Goal: Task Accomplishment & Management: Complete application form

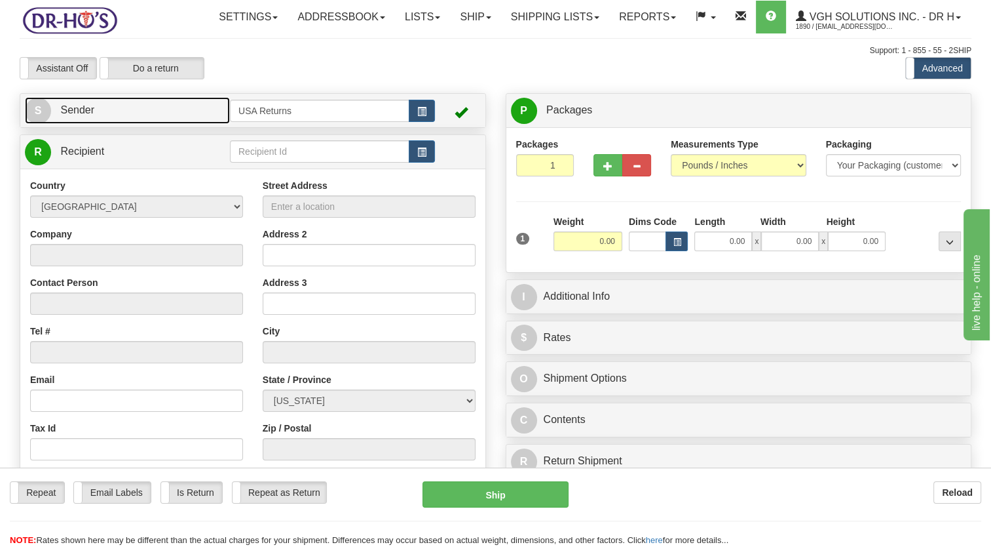
click at [149, 124] on link "S Sender" at bounding box center [127, 110] width 205 height 27
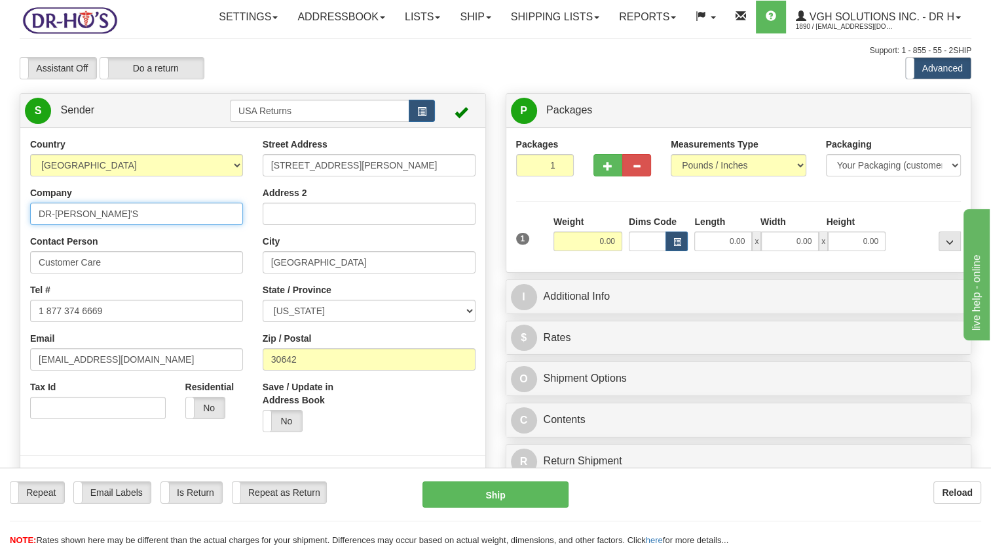
drag, startPoint x: 133, startPoint y: 245, endPoint x: 0, endPoint y: 253, distance: 133.3
click at [0, 253] on html "Training Course Close Toggle navigation Settings Shipping Preferences New Sende…" at bounding box center [495, 273] width 991 height 547
click at [440, 124] on td at bounding box center [458, 110] width 46 height 27
click at [423, 116] on span "button" at bounding box center [421, 111] width 9 height 9
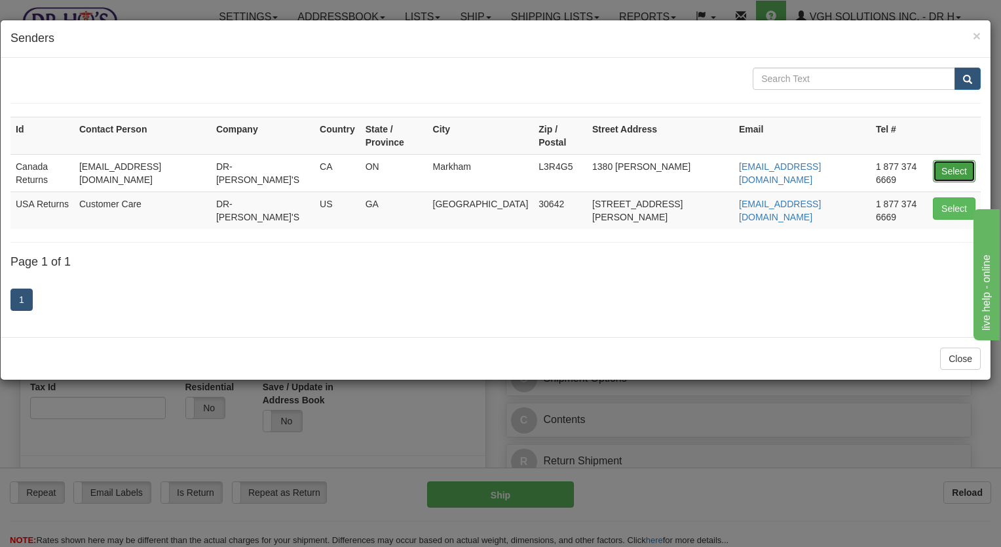
drag, startPoint x: 959, startPoint y: 154, endPoint x: 496, endPoint y: 218, distance: 467.6
click at [959, 160] on button "Select" at bounding box center [954, 171] width 43 height 22
type input "Canada Returns"
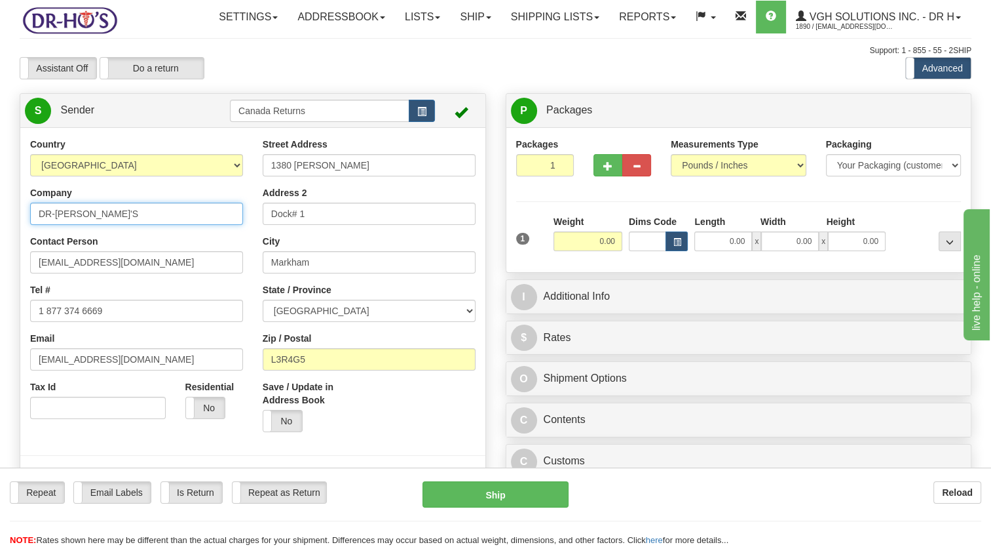
drag, startPoint x: 49, startPoint y: 250, endPoint x: 0, endPoint y: 256, distance: 49.4
click at [0, 256] on html "Training Course Close Toggle navigation Settings Shipping Preferences New Sende…" at bounding box center [495, 273] width 991 height 547
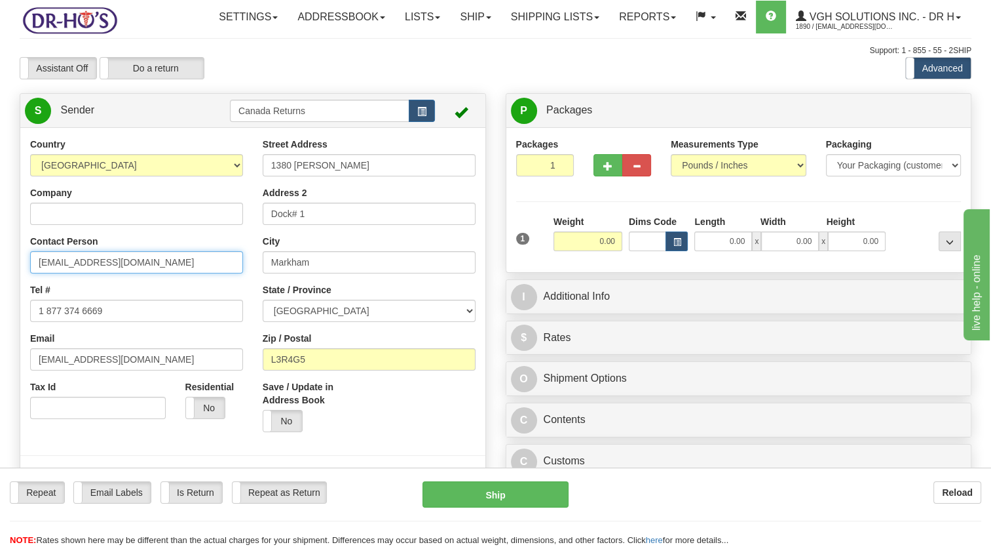
click at [0, 322] on html "Training Course Close Toggle navigation Settings Shipping Preferences New Sende…" at bounding box center [495, 273] width 991 height 547
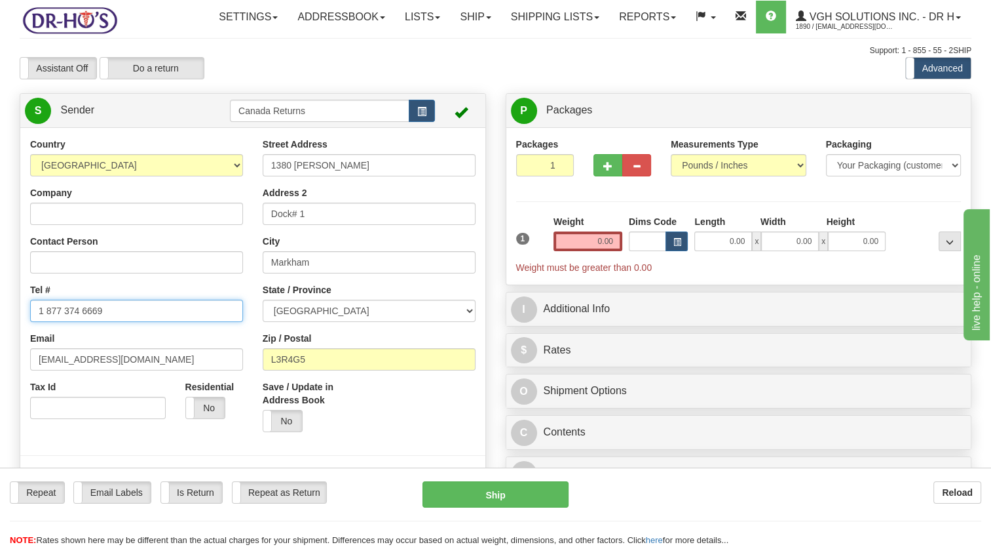
click at [0, 366] on html "Training Course Close Toggle navigation Settings Shipping Preferences New Sende…" at bounding box center [495, 273] width 991 height 547
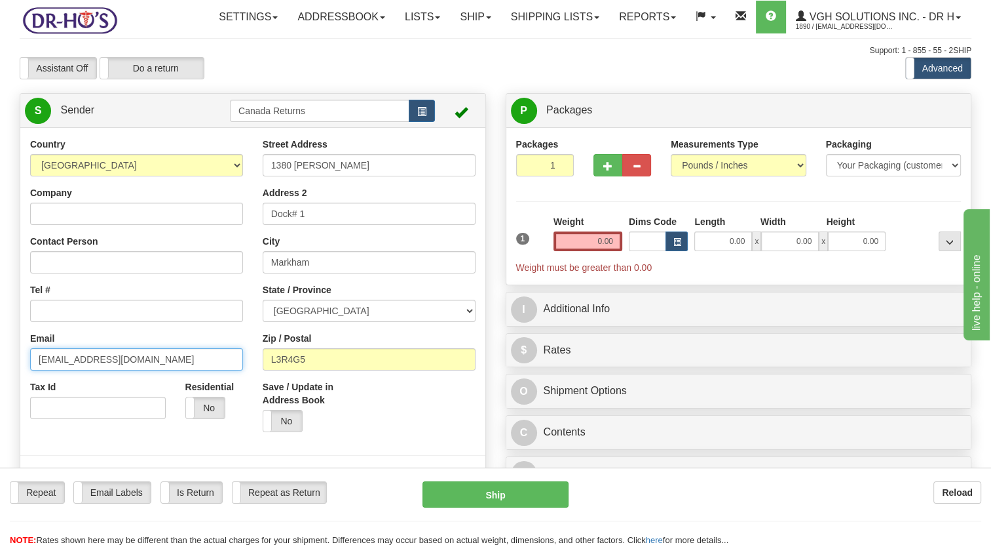
click at [0, 404] on html "Training Course Close Toggle navigation Settings Shipping Preferences New Sende…" at bounding box center [495, 273] width 991 height 547
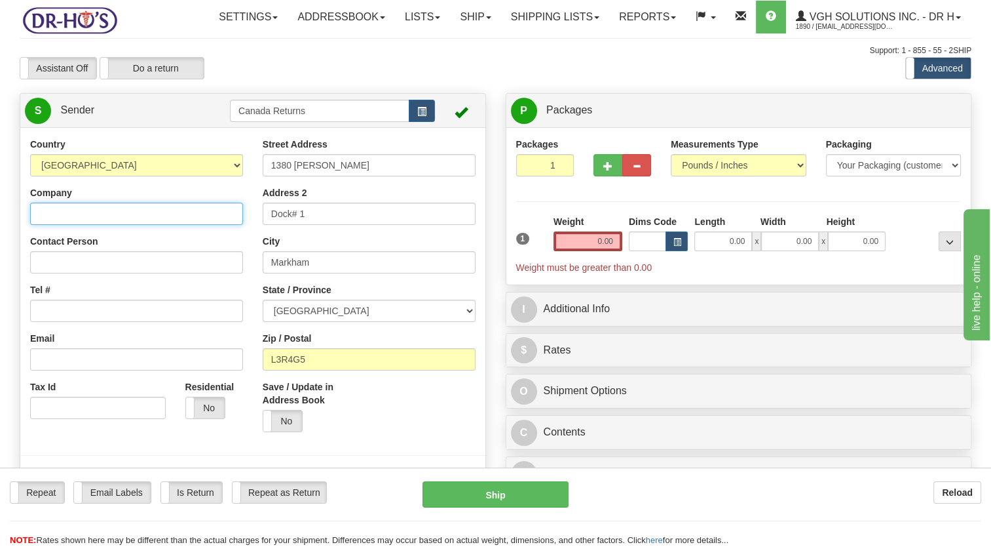
click at [102, 225] on input "Company" at bounding box center [136, 213] width 213 height 22
paste input "[PERSON_NAME]"
type input "[PERSON_NAME]"
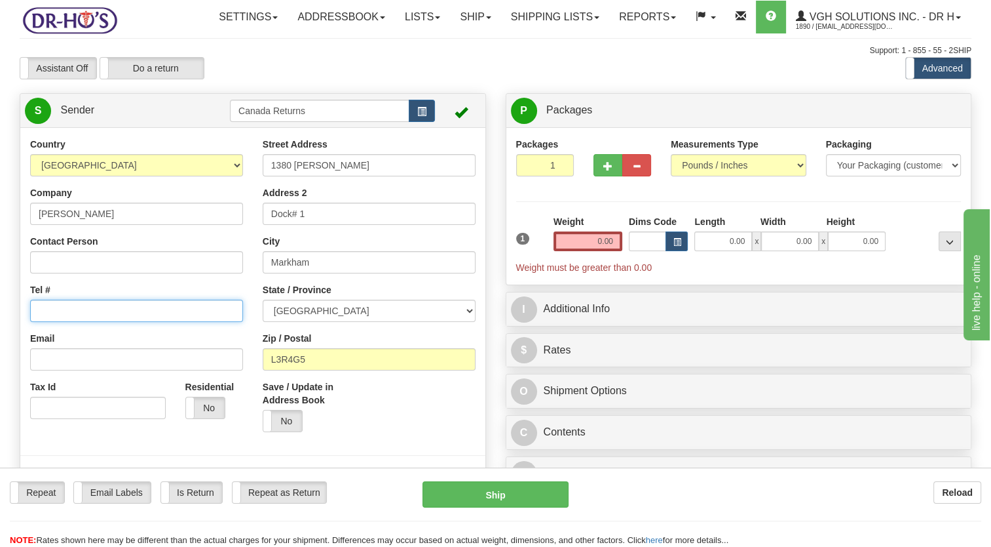
click at [109, 322] on input "Tel #" at bounding box center [136, 310] width 213 height 22
paste input "[PHONE_NUMBER]"
type input "[PHONE_NUMBER]"
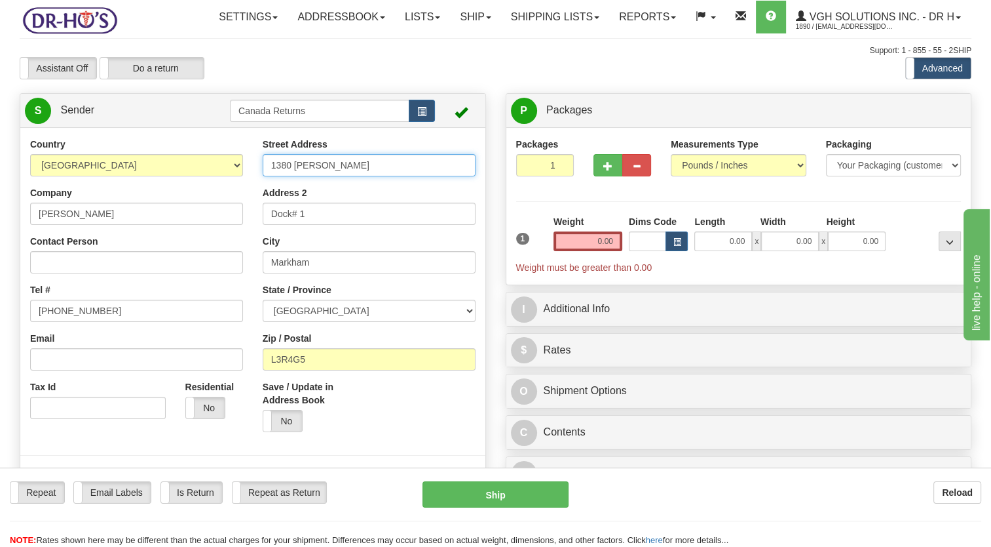
click at [359, 176] on input "1380 [PERSON_NAME]" at bounding box center [369, 165] width 213 height 22
drag, startPoint x: 347, startPoint y: 194, endPoint x: 196, endPoint y: 221, distance: 153.9
click at [212, 219] on div "Country [GEOGRAPHIC_DATA] [GEOGRAPHIC_DATA] [GEOGRAPHIC_DATA] [GEOGRAPHIC_DATA]…" at bounding box center [252, 319] width 465 height 363
paste input "90 Argyle Unit 6"
drag, startPoint x: 318, startPoint y: 195, endPoint x: 404, endPoint y: 195, distance: 85.2
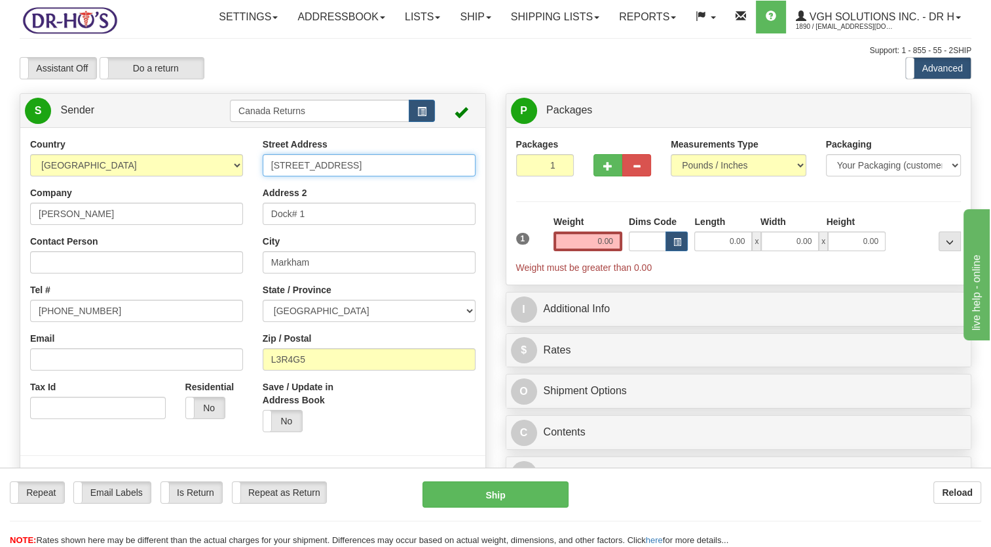
click at [404, 176] on input "[STREET_ADDRESS]" at bounding box center [369, 165] width 213 height 22
type input "190 Argyle"
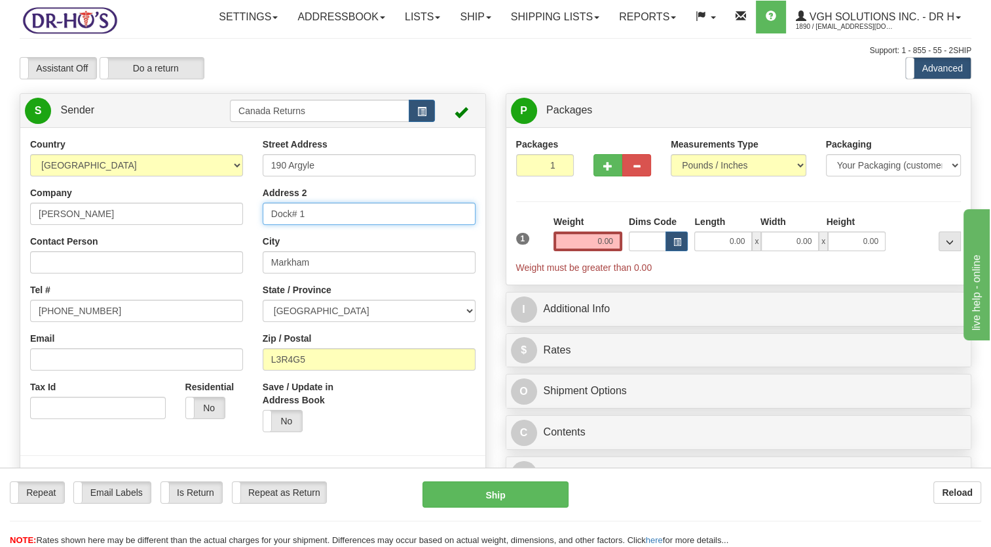
drag, startPoint x: 310, startPoint y: 243, endPoint x: 95, endPoint y: 271, distance: 216.8
click at [109, 275] on div "Country [GEOGRAPHIC_DATA] [GEOGRAPHIC_DATA] [GEOGRAPHIC_DATA] [GEOGRAPHIC_DATA]…" at bounding box center [252, 319] width 465 height 363
paste input "Unit 6"
type input "Unit 6"
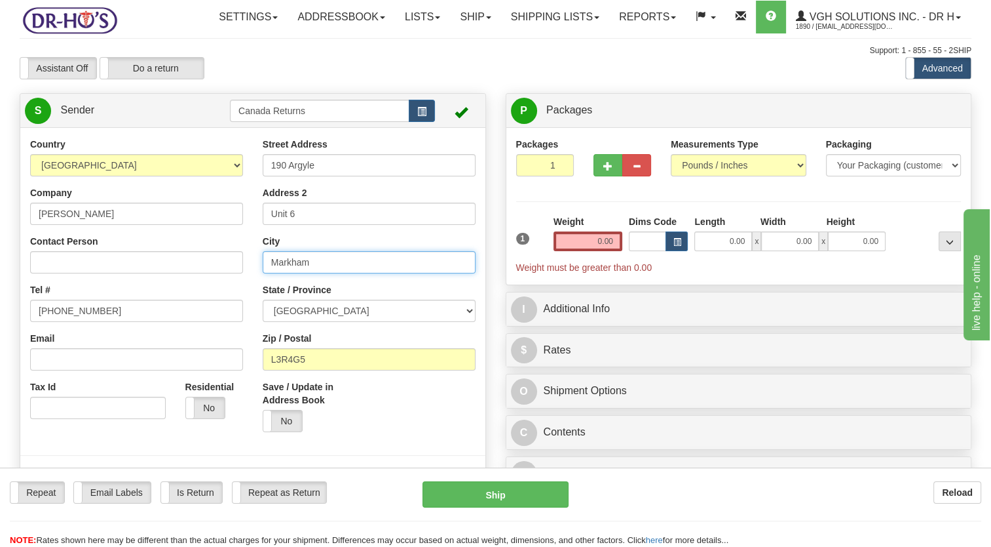
drag, startPoint x: 324, startPoint y: 294, endPoint x: 208, endPoint y: 300, distance: 116.1
click at [208, 300] on div "Country [GEOGRAPHIC_DATA] [GEOGRAPHIC_DATA] [GEOGRAPHIC_DATA] [GEOGRAPHIC_DATA]…" at bounding box center [252, 319] width 465 height 363
paste input "Simcoe"
type input "Simcoe"
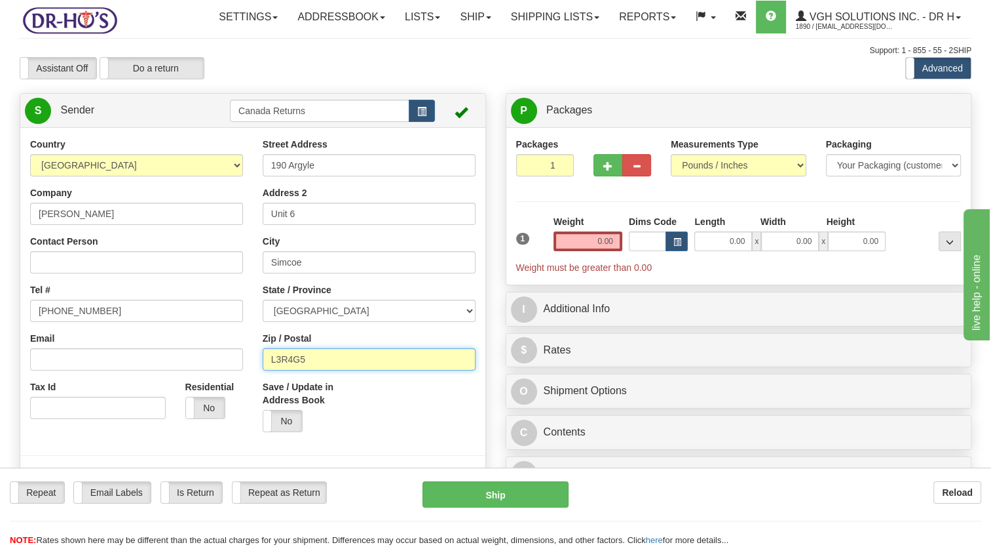
drag, startPoint x: 270, startPoint y: 394, endPoint x: 168, endPoint y: 409, distance: 102.6
click at [166, 409] on div "Country [GEOGRAPHIC_DATA] [GEOGRAPHIC_DATA] [GEOGRAPHIC_DATA] [GEOGRAPHIC_DATA]…" at bounding box center [252, 319] width 465 height 363
paste input "N3Y1V7"
type input "N3Y1V7"
drag, startPoint x: 342, startPoint y: 421, endPoint x: 273, endPoint y: 375, distance: 83.2
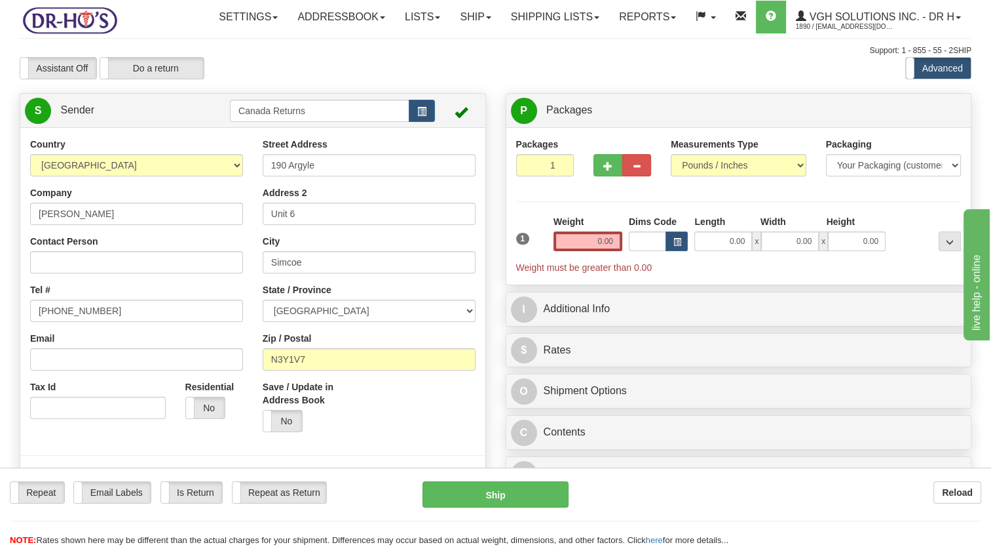
click at [338, 406] on label "Save / Update in Address Book" at bounding box center [311, 393] width 96 height 26
click at [0, 0] on input "Save / Update in Address Book" at bounding box center [0, 0] width 0 height 0
click at [278, 322] on select "[GEOGRAPHIC_DATA] [GEOGRAPHIC_DATA] [GEOGRAPHIC_DATA] [GEOGRAPHIC_DATA] [GEOGRA…" at bounding box center [369, 310] width 213 height 22
click at [393, 417] on div "Save / Update in Address Book Yes No" at bounding box center [369, 411] width 233 height 62
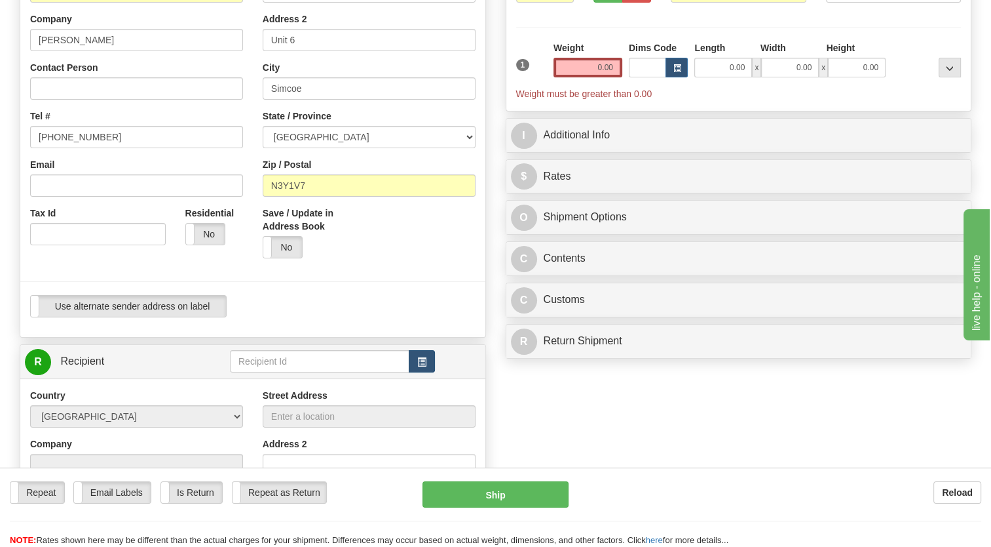
scroll to position [197, 0]
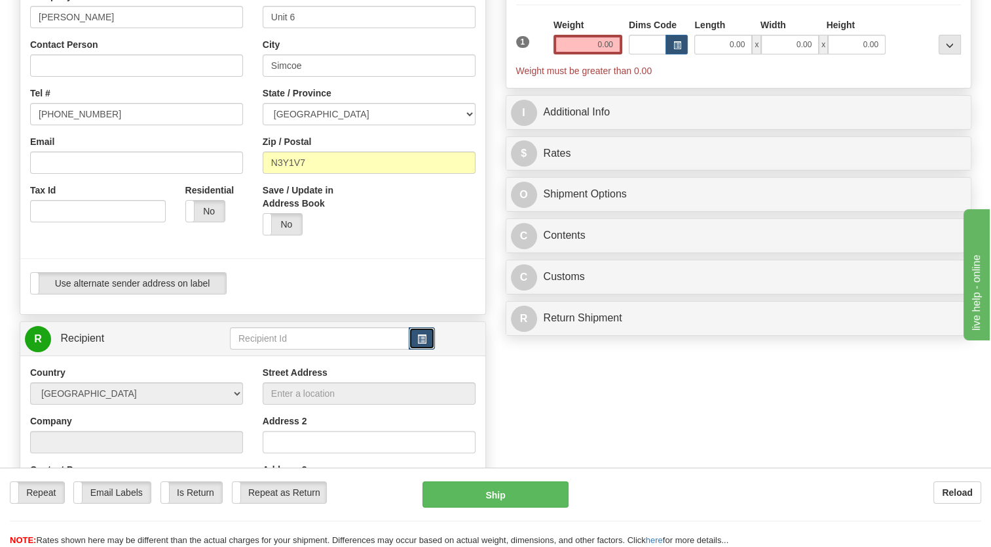
click at [417, 349] on button "button" at bounding box center [422, 338] width 26 height 22
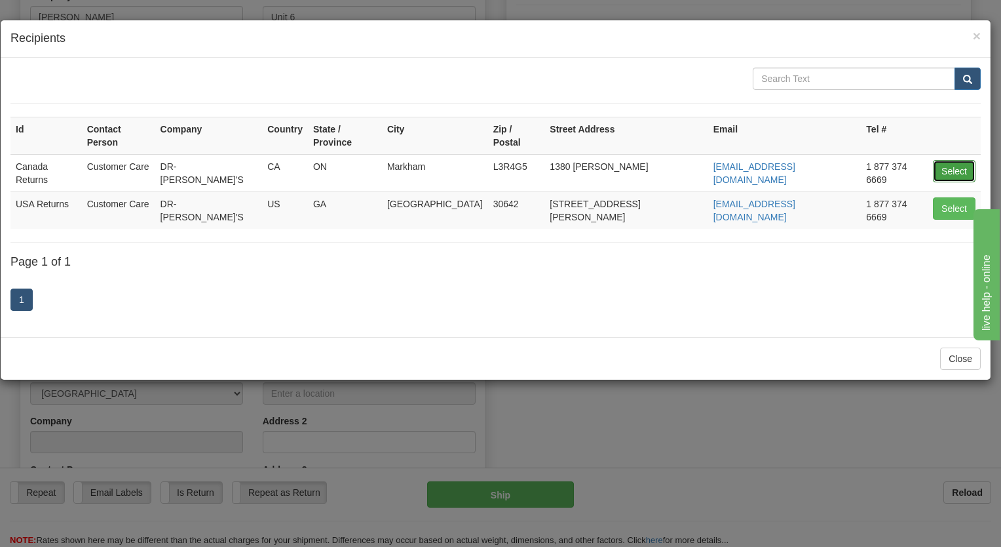
click at [951, 160] on button "Select" at bounding box center [954, 171] width 43 height 22
type input "Canada Returns"
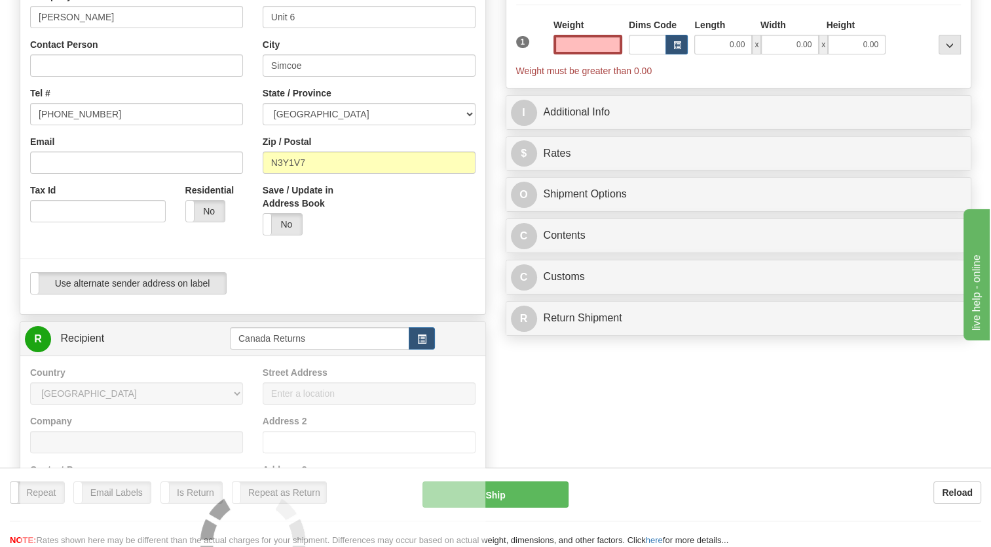
type input "0.00"
click at [423, 294] on div "Use alternate sender address on label Use alternate sender address on label" at bounding box center [253, 283] width 446 height 22
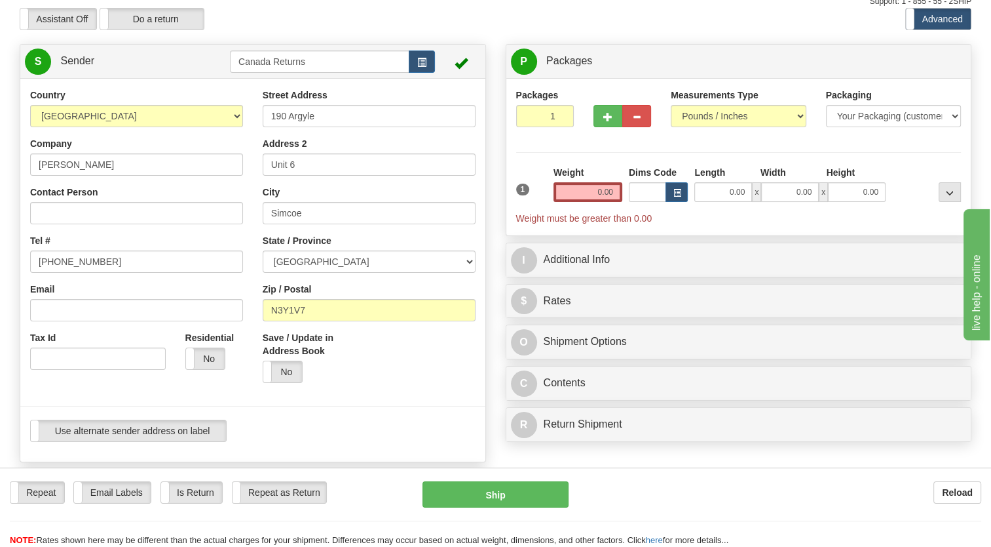
scroll to position [0, 0]
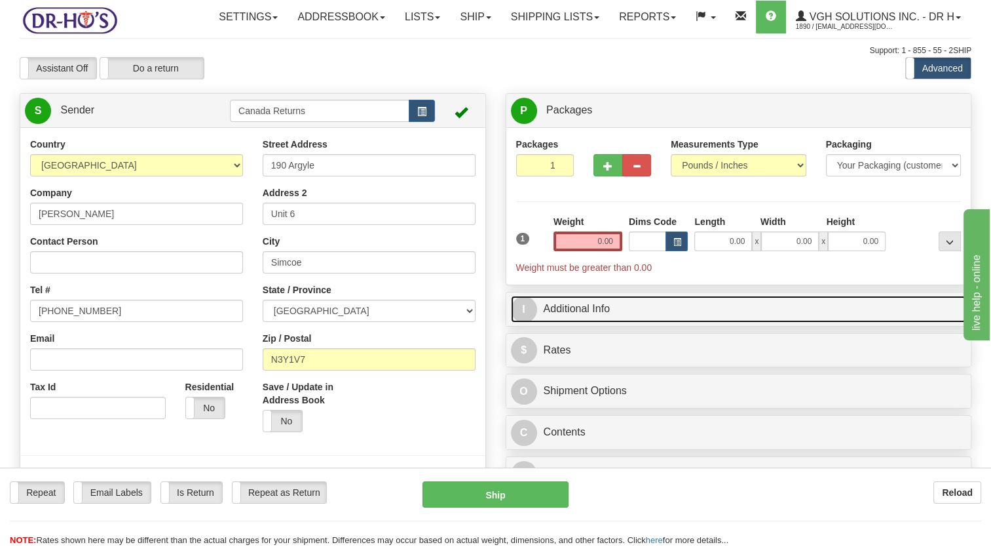
click at [565, 322] on link "I Additional Info" at bounding box center [739, 309] width 456 height 27
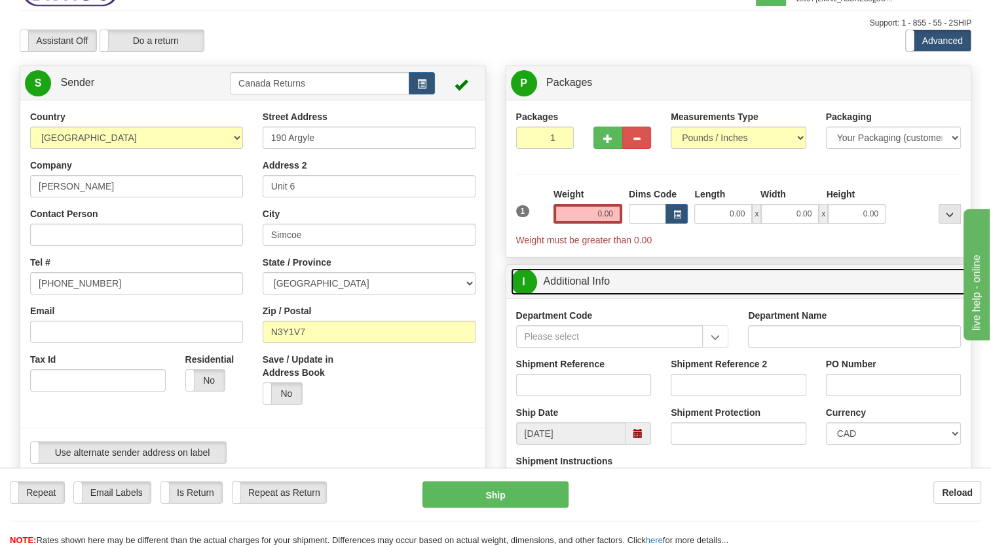
scroll to position [131, 0]
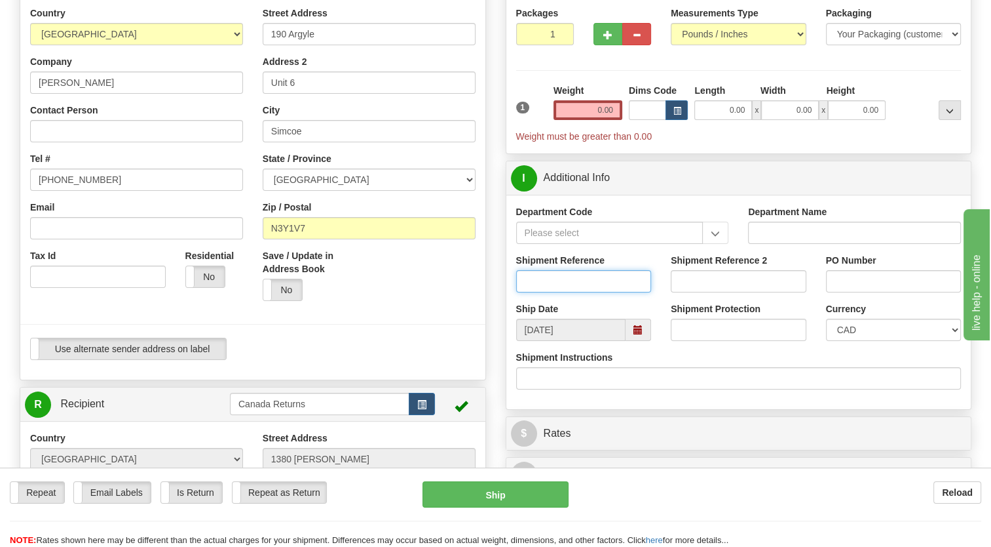
drag, startPoint x: 560, startPoint y: 310, endPoint x: 554, endPoint y: 315, distance: 8.0
click at [560, 292] on input "Shipment Reference" at bounding box center [584, 281] width 136 height 22
paste input "CU25807809"
type input "CU25807809"
drag, startPoint x: 480, startPoint y: 351, endPoint x: 588, endPoint y: 368, distance: 109.5
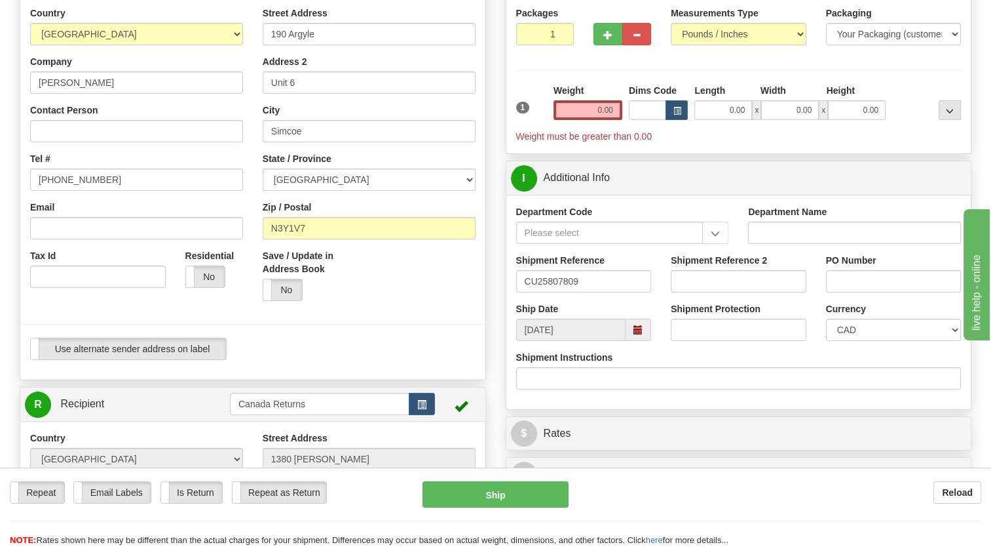
click at [480, 337] on div at bounding box center [252, 324] width 485 height 27
click at [640, 341] on span at bounding box center [639, 329] width 26 height 22
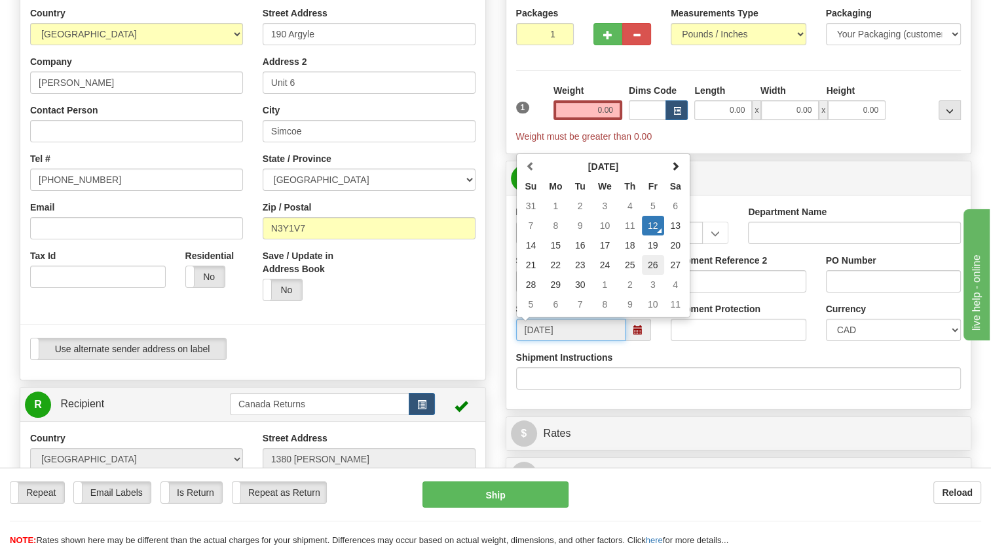
click at [655, 275] on td "26" at bounding box center [653, 265] width 22 height 20
type input "[DATE]"
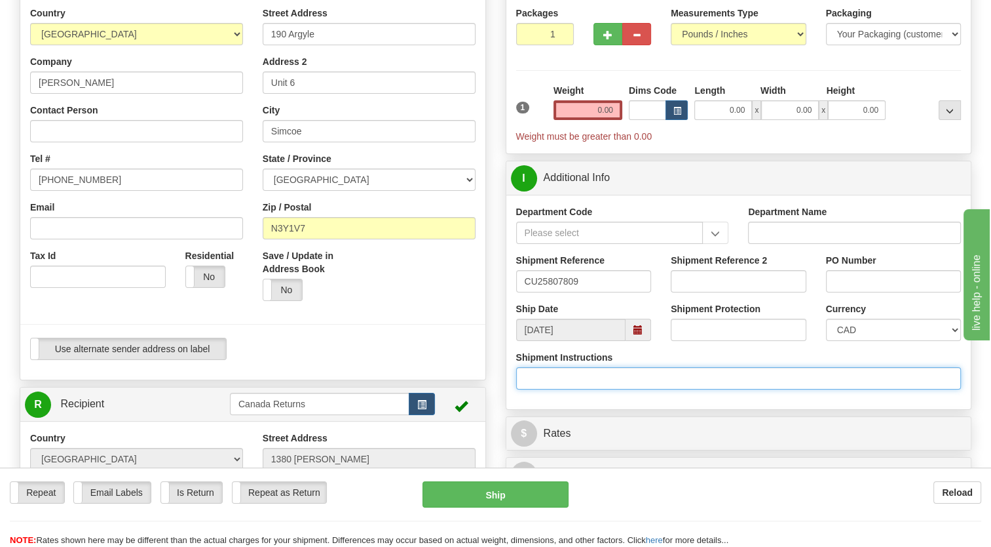
drag, startPoint x: 602, startPoint y: 413, endPoint x: 602, endPoint y: 230, distance: 182.8
click at [603, 389] on input "Shipment Instructions" at bounding box center [739, 378] width 446 height 22
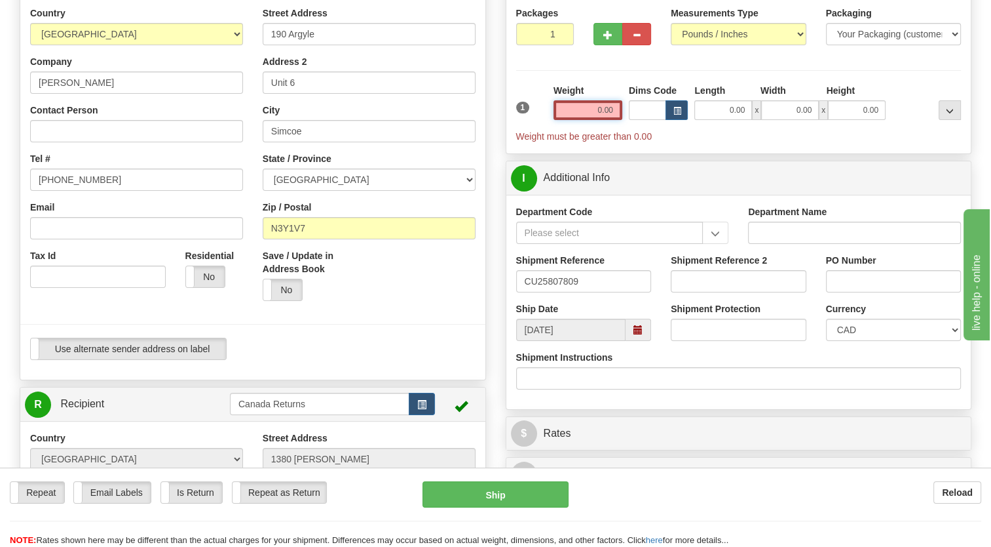
click at [585, 120] on input "0.00" at bounding box center [588, 110] width 69 height 20
type input "1.00"
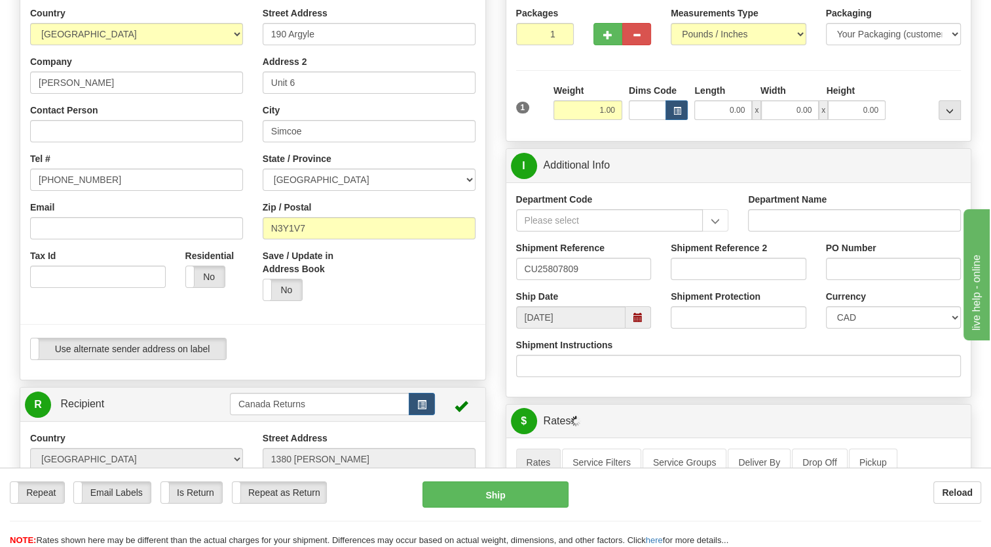
click at [543, 113] on div "1" at bounding box center [531, 98] width 37 height 29
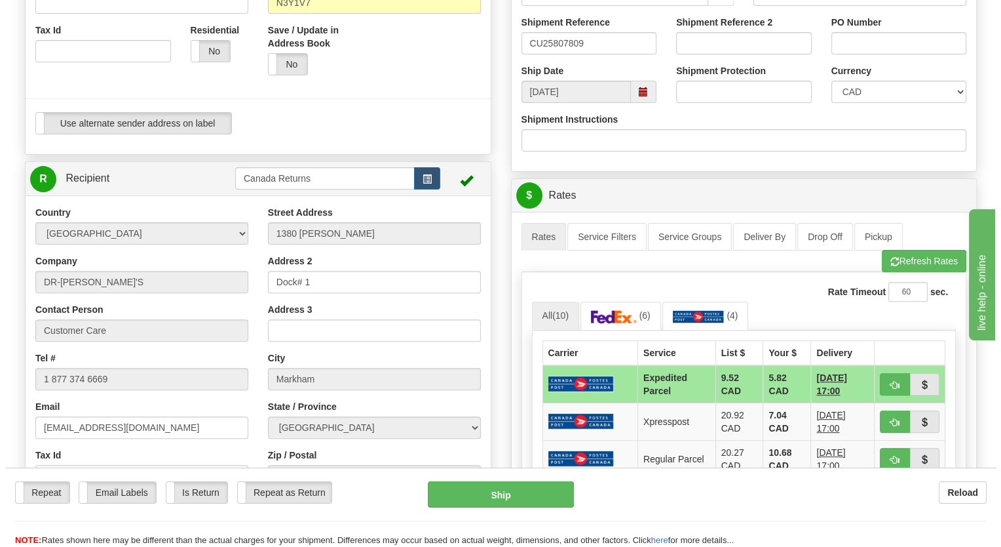
scroll to position [459, 0]
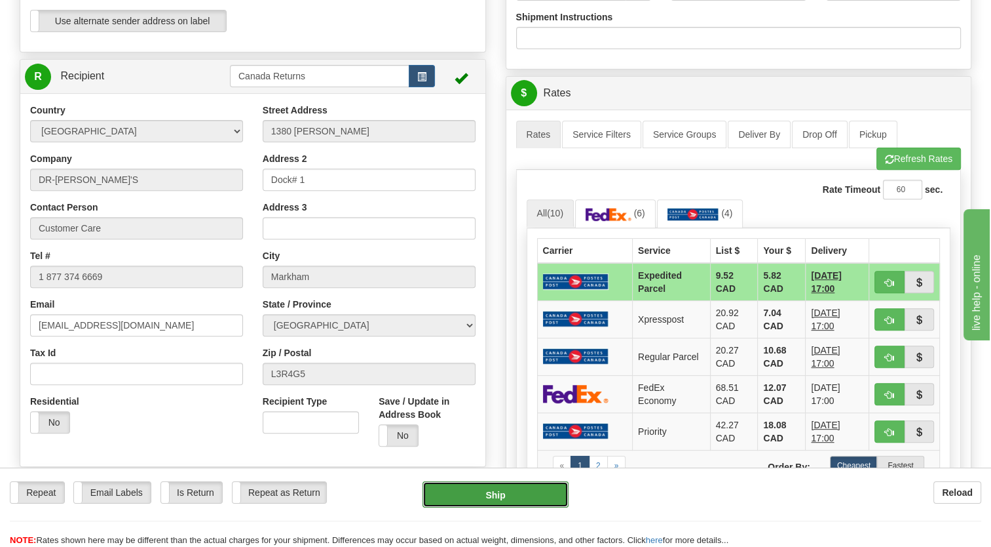
click at [527, 497] on button "Ship" at bounding box center [495, 494] width 145 height 26
type input "DOM.EP"
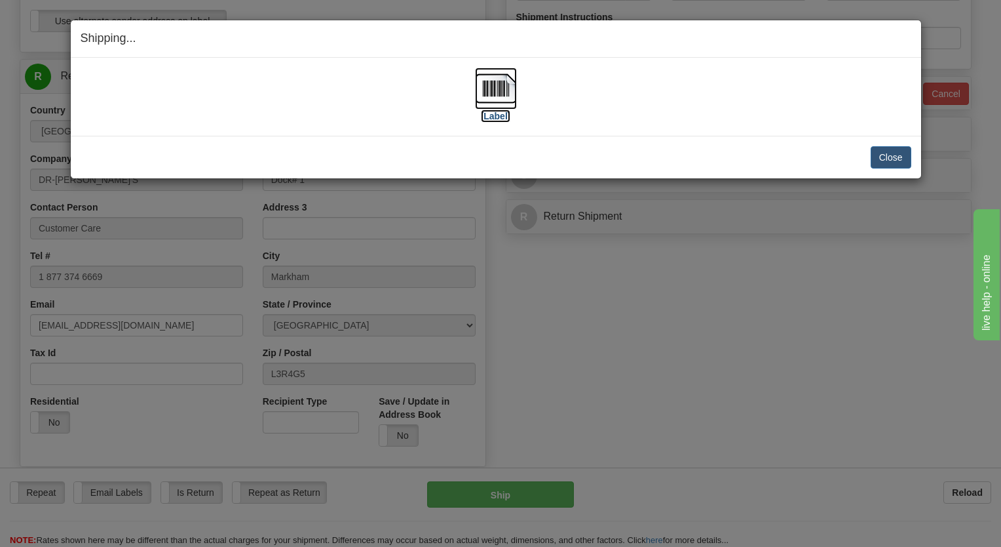
click at [499, 93] on img at bounding box center [496, 88] width 42 height 42
